Goal: Information Seeking & Learning: Learn about a topic

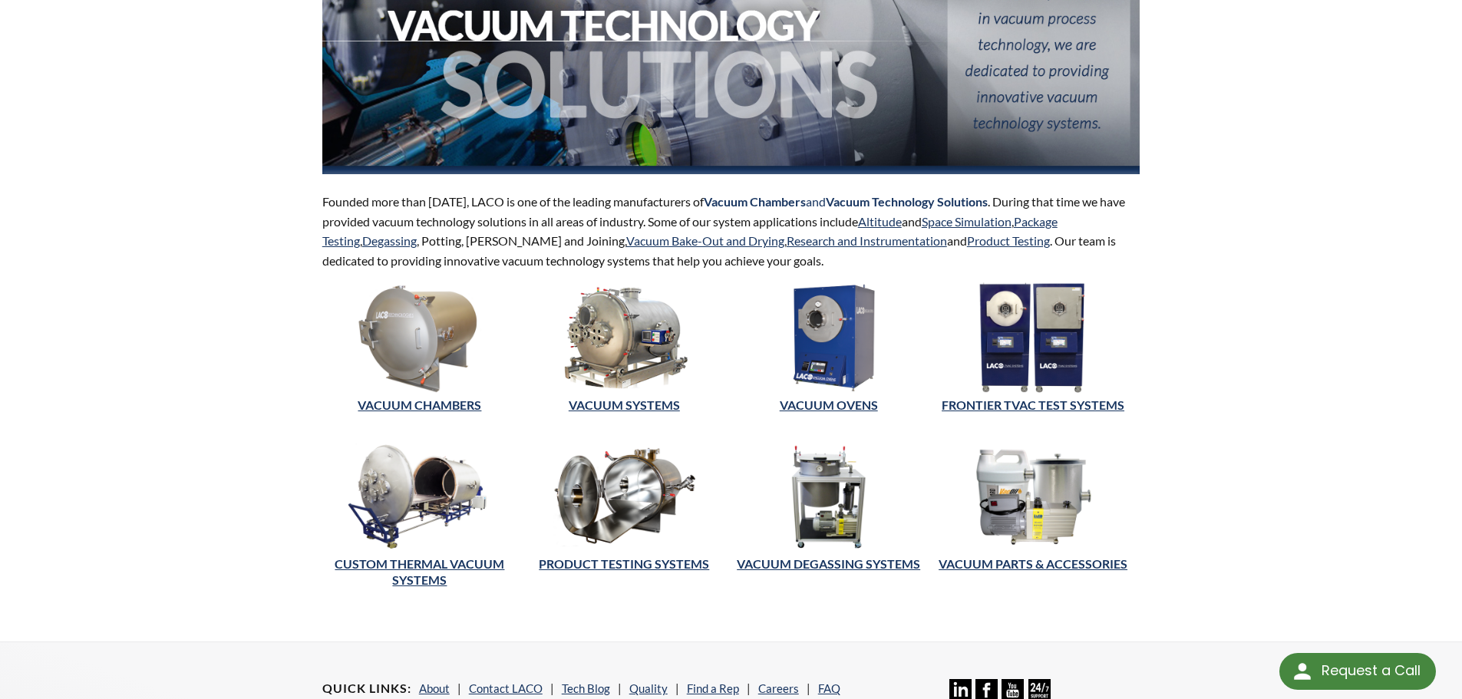
scroll to position [230, 0]
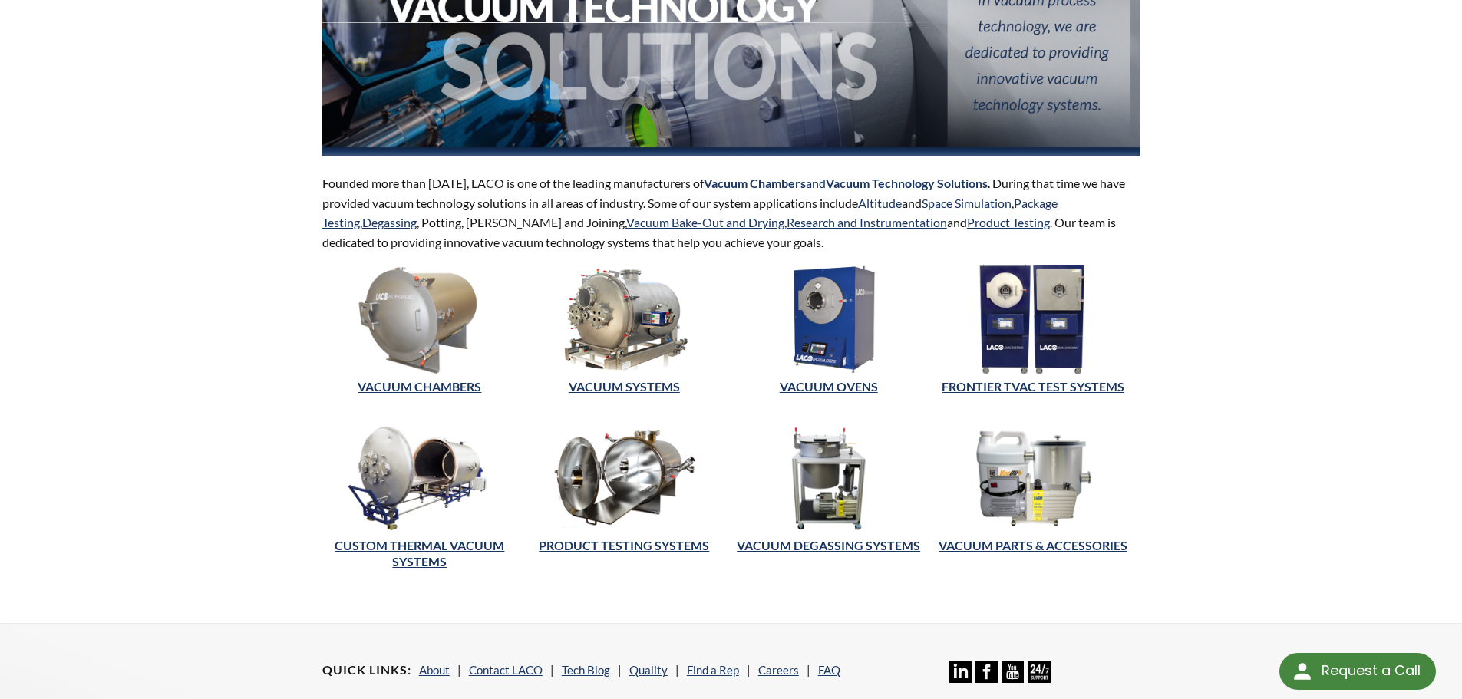
click at [621, 489] on img at bounding box center [623, 478] width 195 height 111
click at [401, 474] on img at bounding box center [419, 478] width 195 height 111
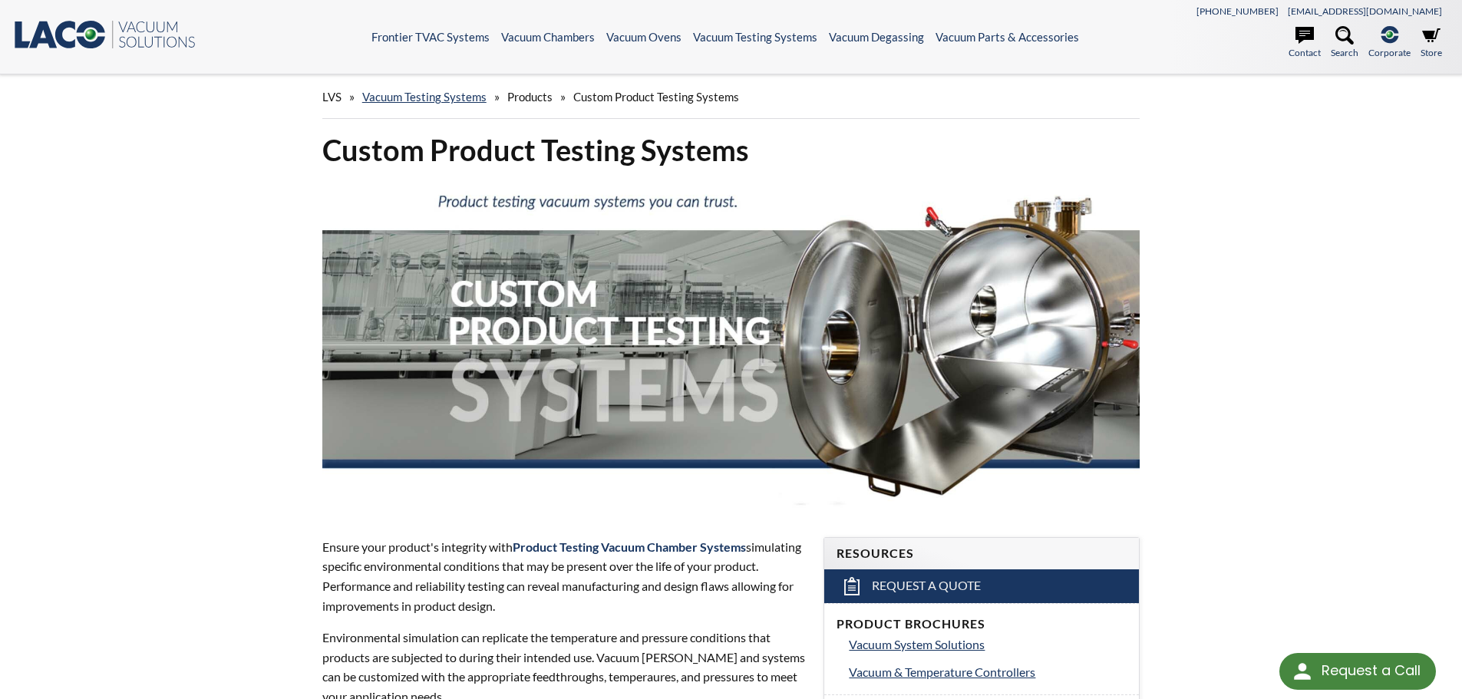
select select "Language Translate Widget"
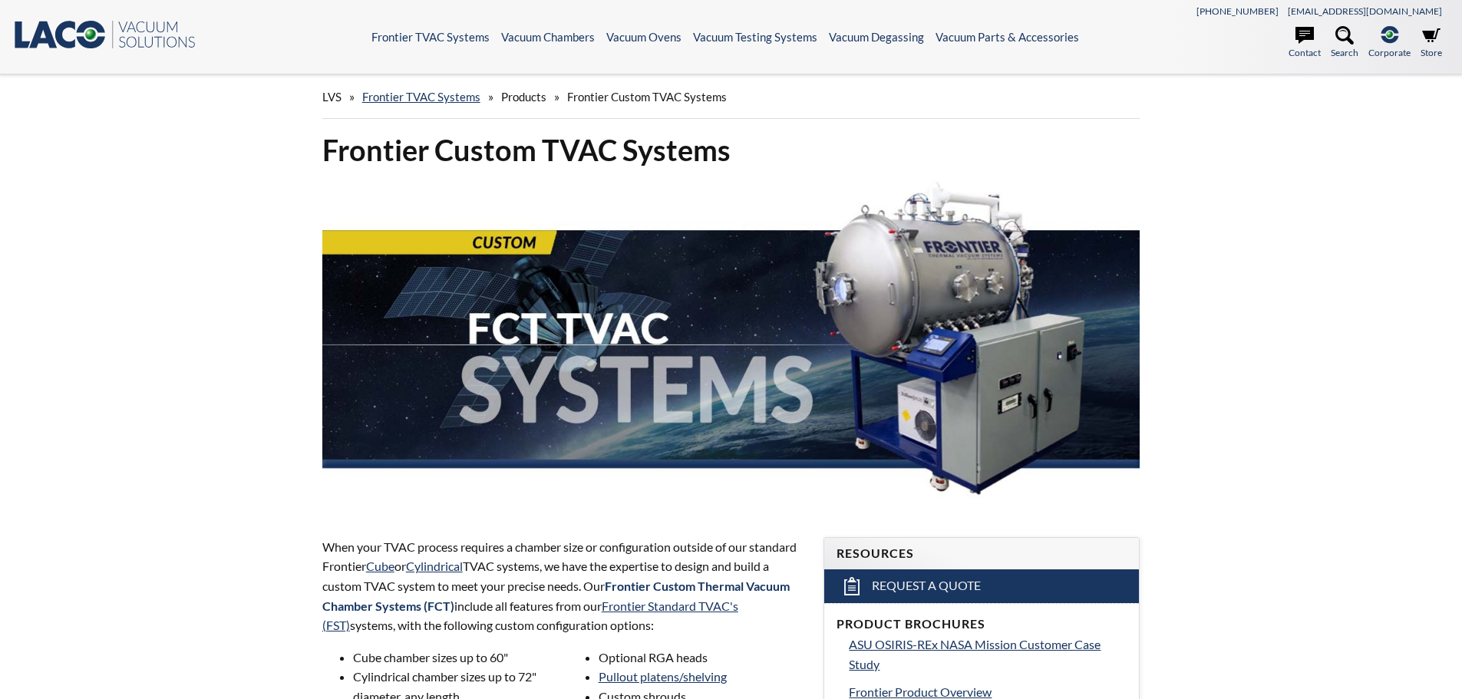
select select "Language Translate Widget"
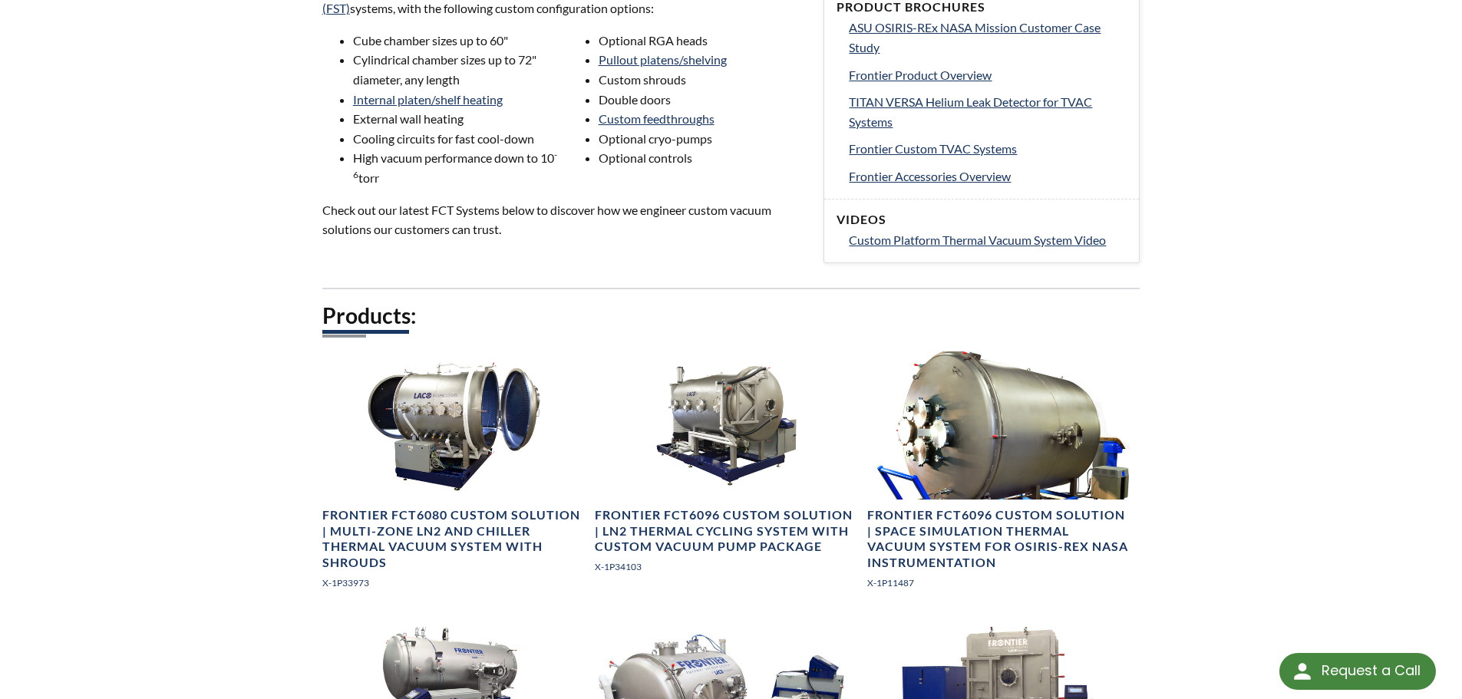
scroll to position [844, 0]
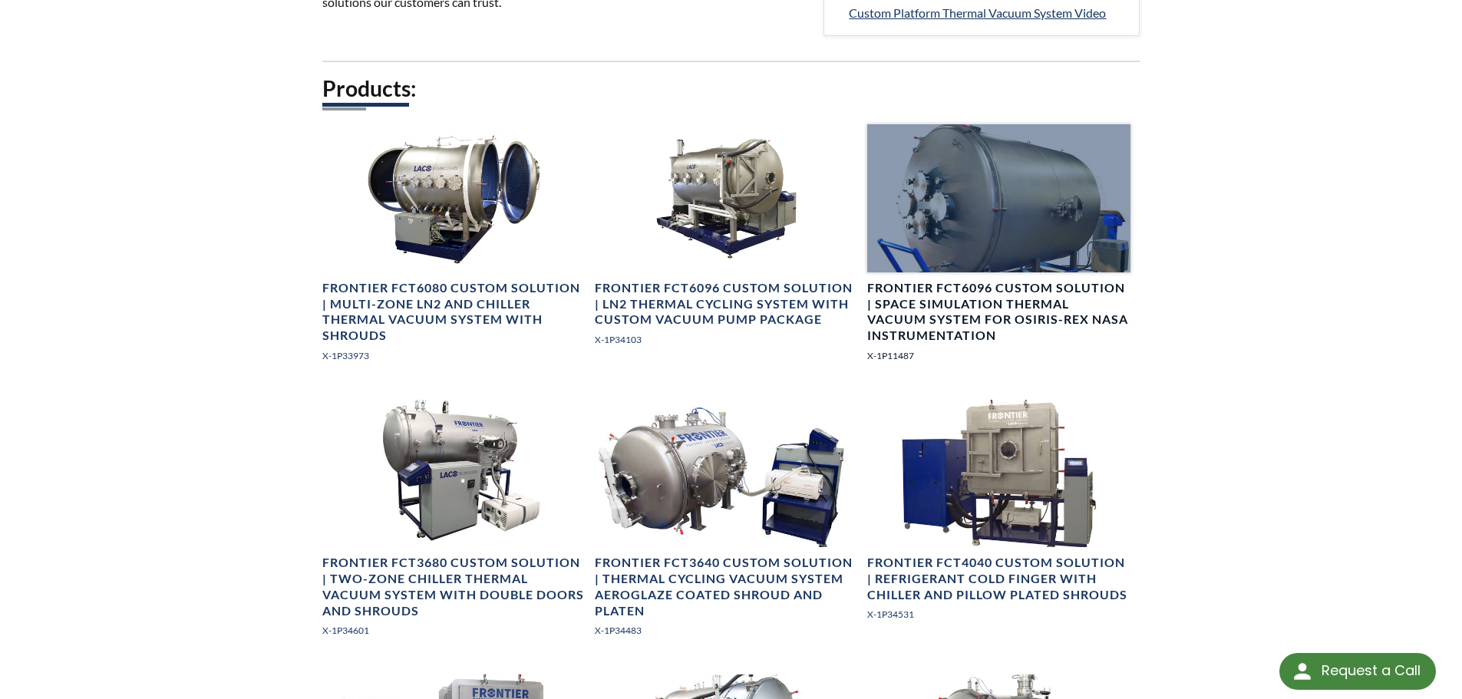
click at [1008, 295] on h4 "Frontier FCT6096 Custom Solution | Space Simulation Thermal Vacuum System for O…" at bounding box center [998, 312] width 263 height 64
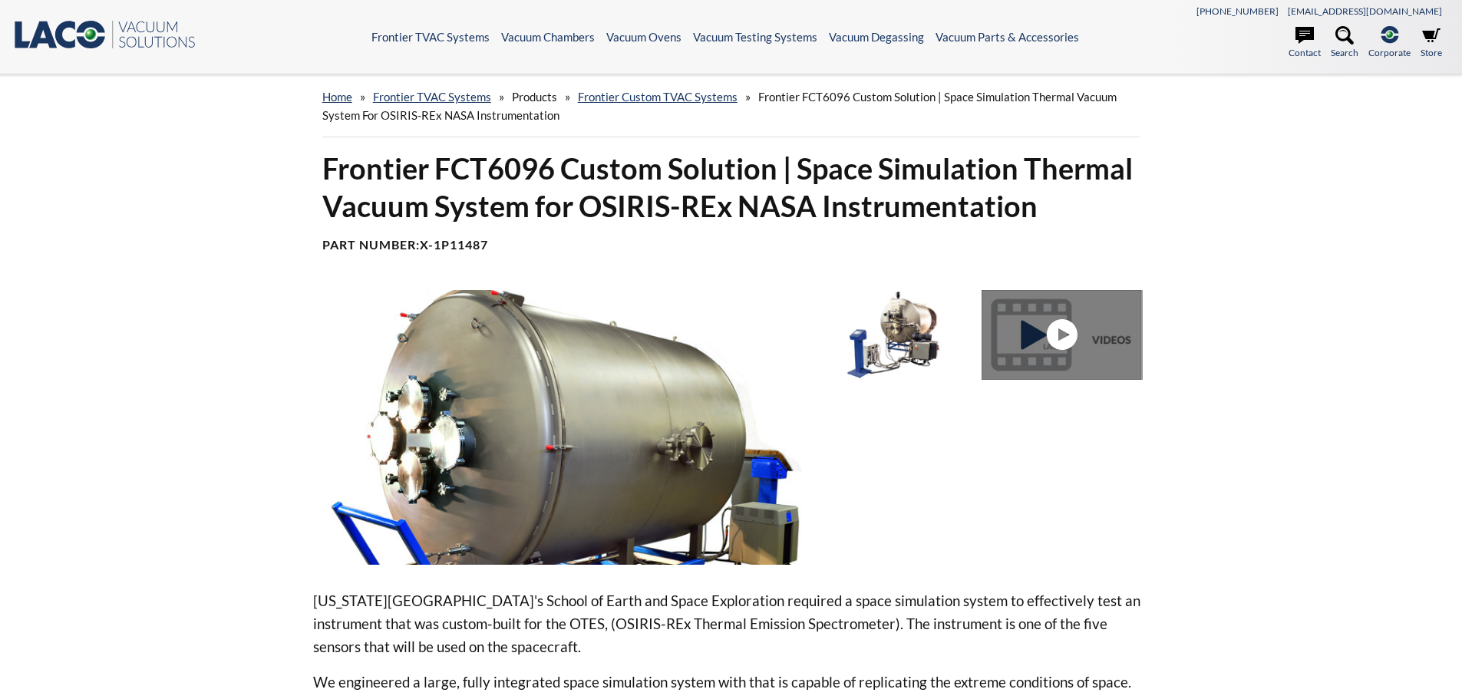
select select "Language Translate Widget"
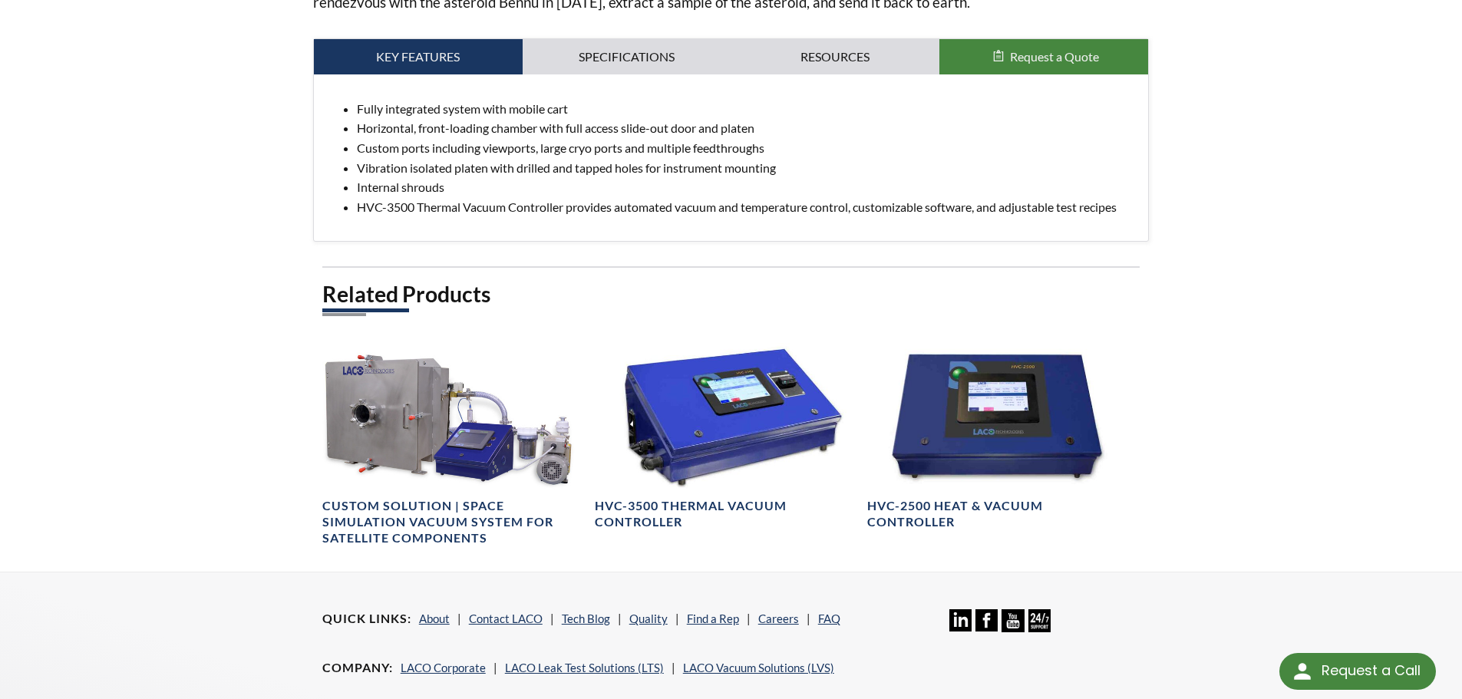
scroll to position [444, 0]
